Goal: Information Seeking & Learning: Learn about a topic

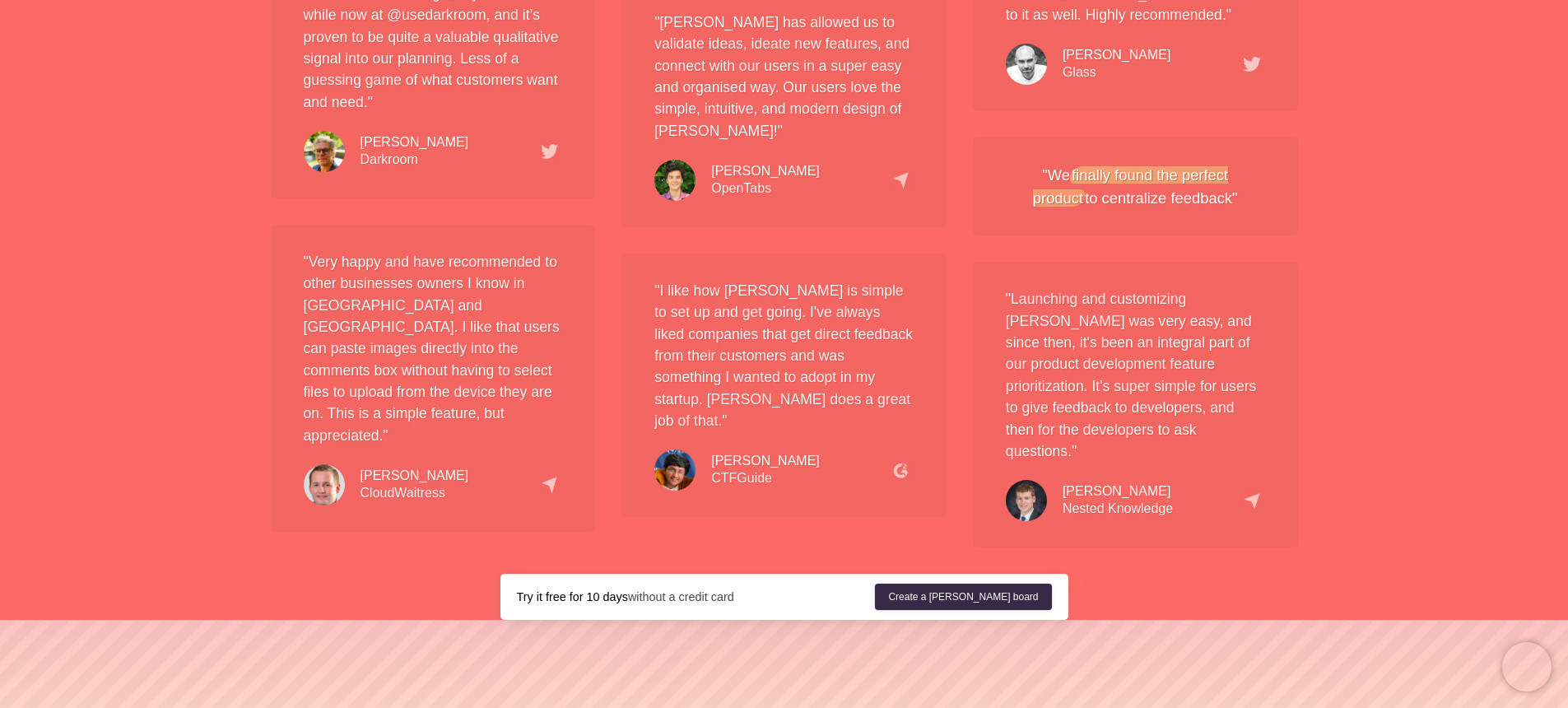
scroll to position [3077, 0]
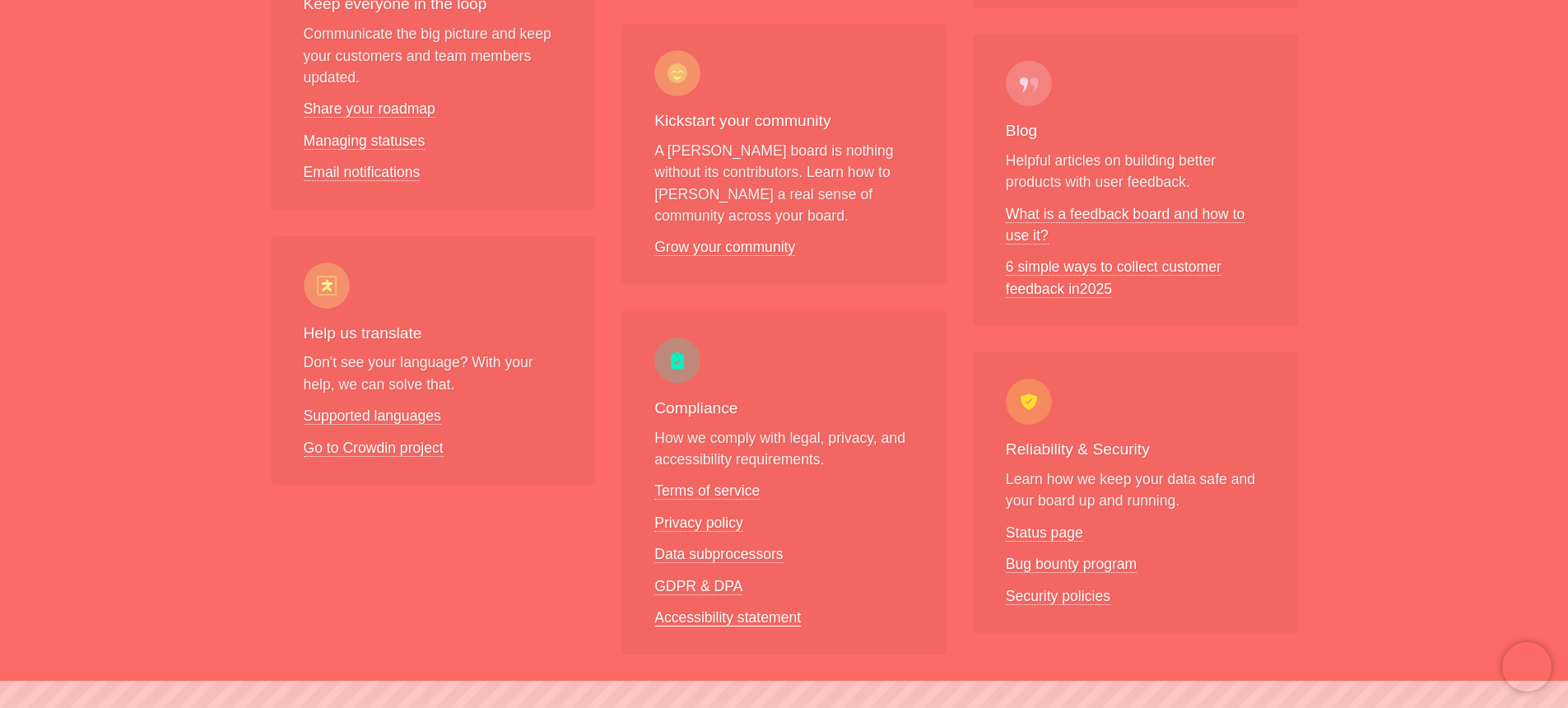
scroll to position [1073, 0]
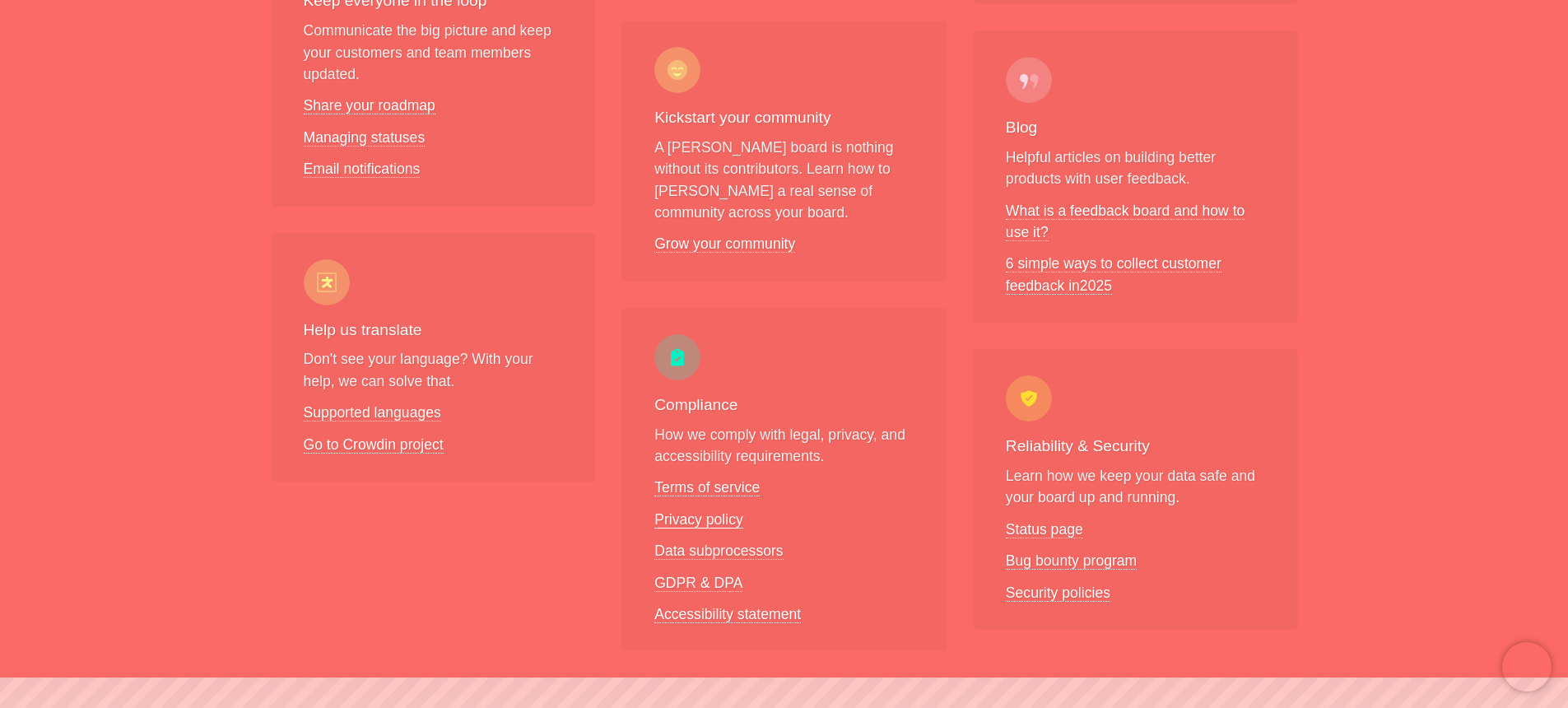
click at [686, 511] on link "Privacy policy" at bounding box center [699, 519] width 89 height 17
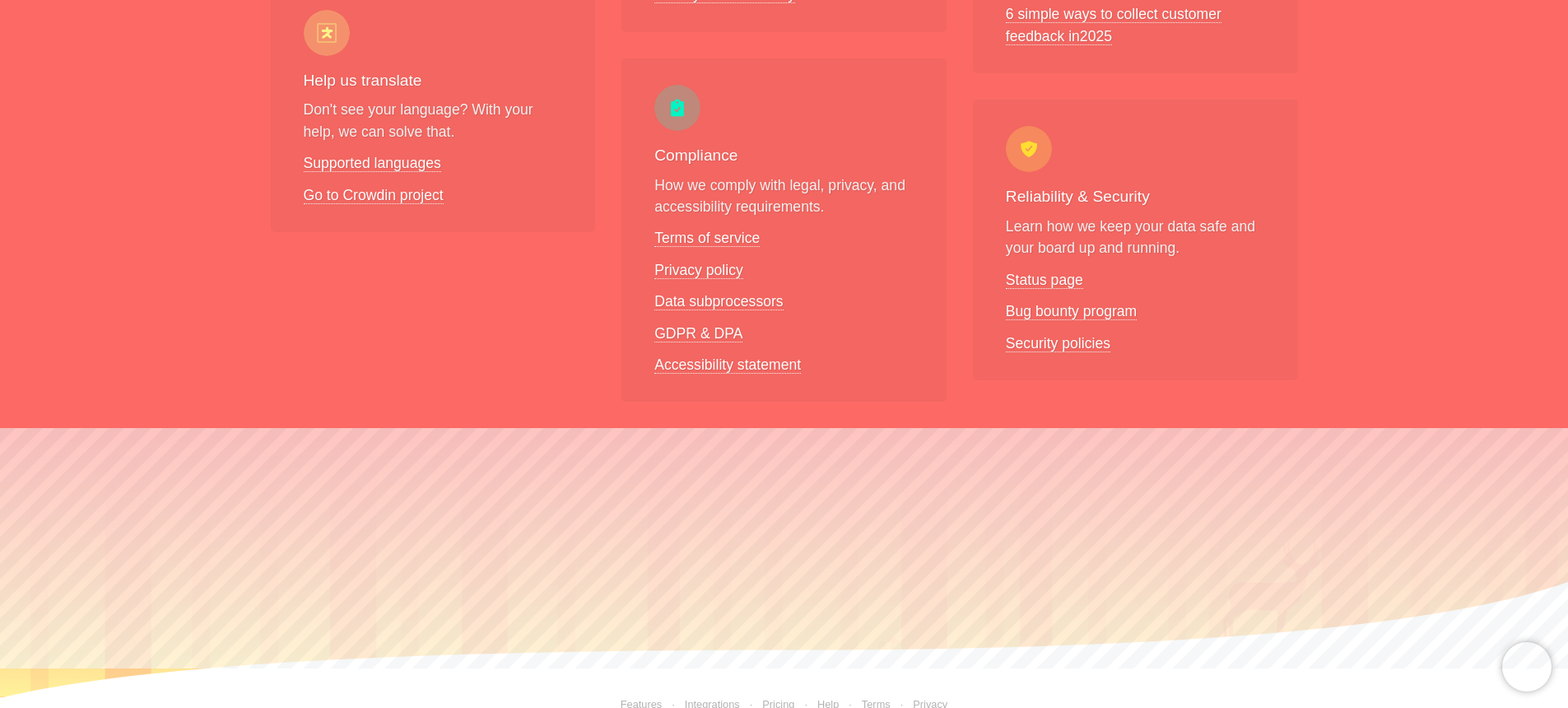
scroll to position [1331, 0]
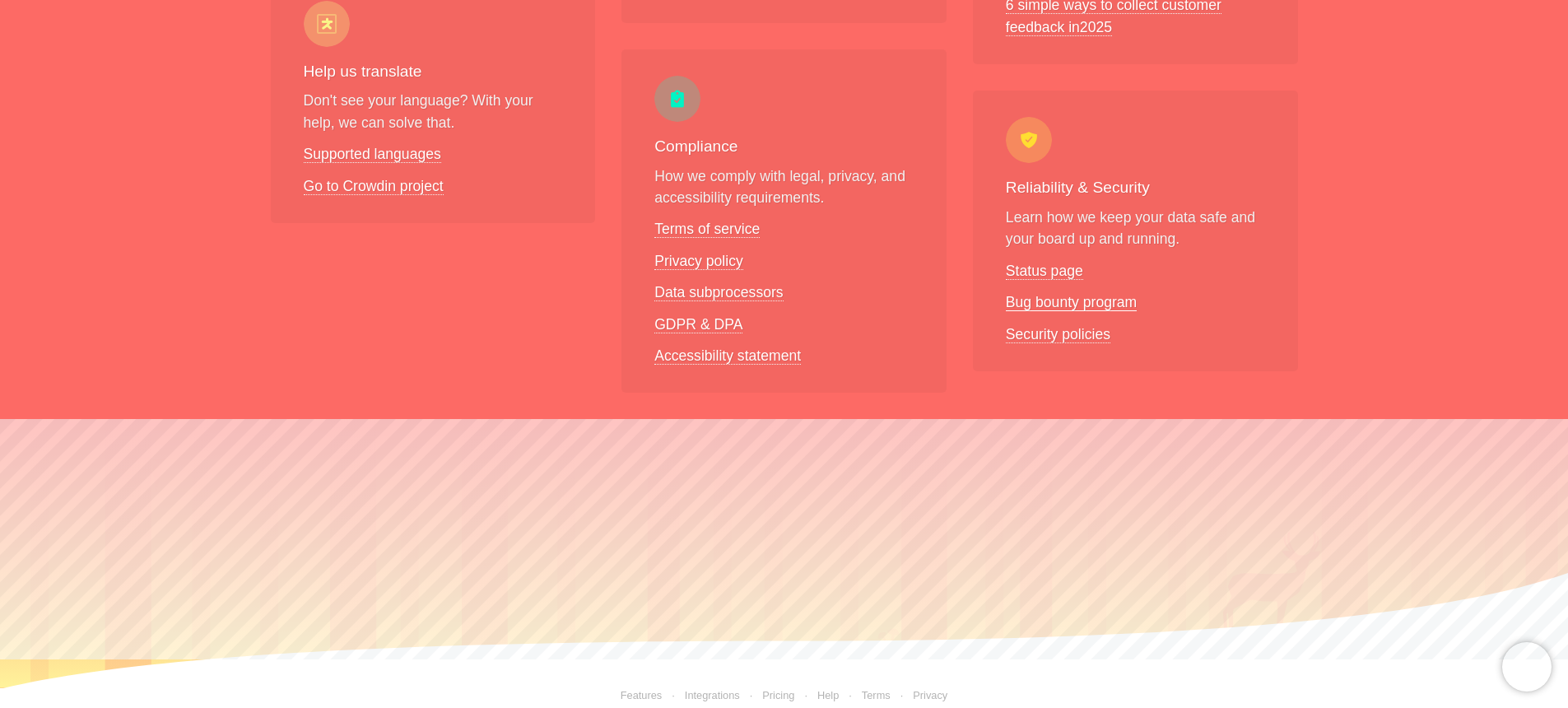
click at [1038, 294] on link "Bug bounty program" at bounding box center [1072, 302] width 131 height 17
